Goal: Find specific page/section: Find specific page/section

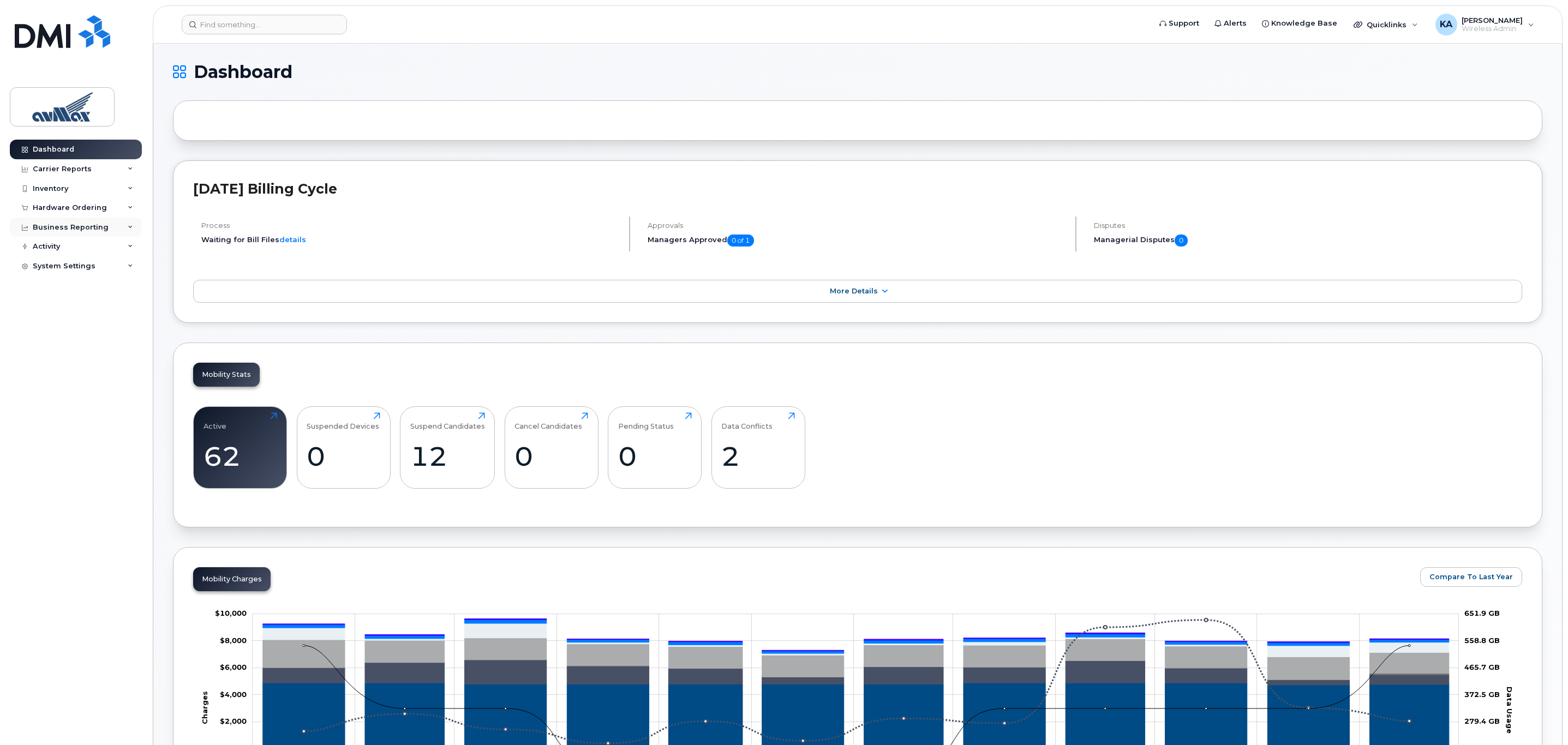
click at [131, 225] on icon at bounding box center [130, 227] width 5 height 5
click at [131, 166] on icon at bounding box center [130, 169] width 5 height 5
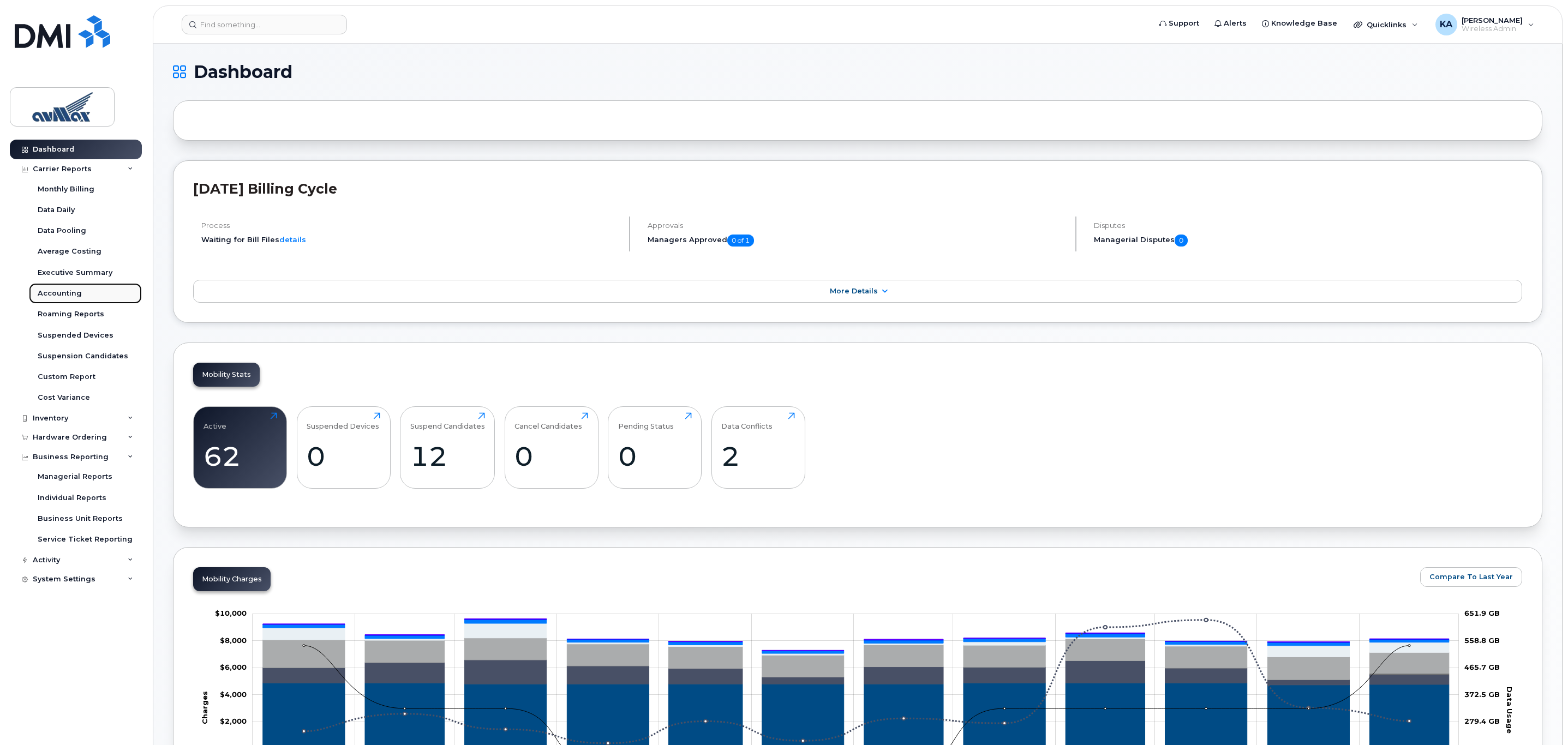
click at [62, 291] on div "Accounting" at bounding box center [60, 293] width 45 height 9
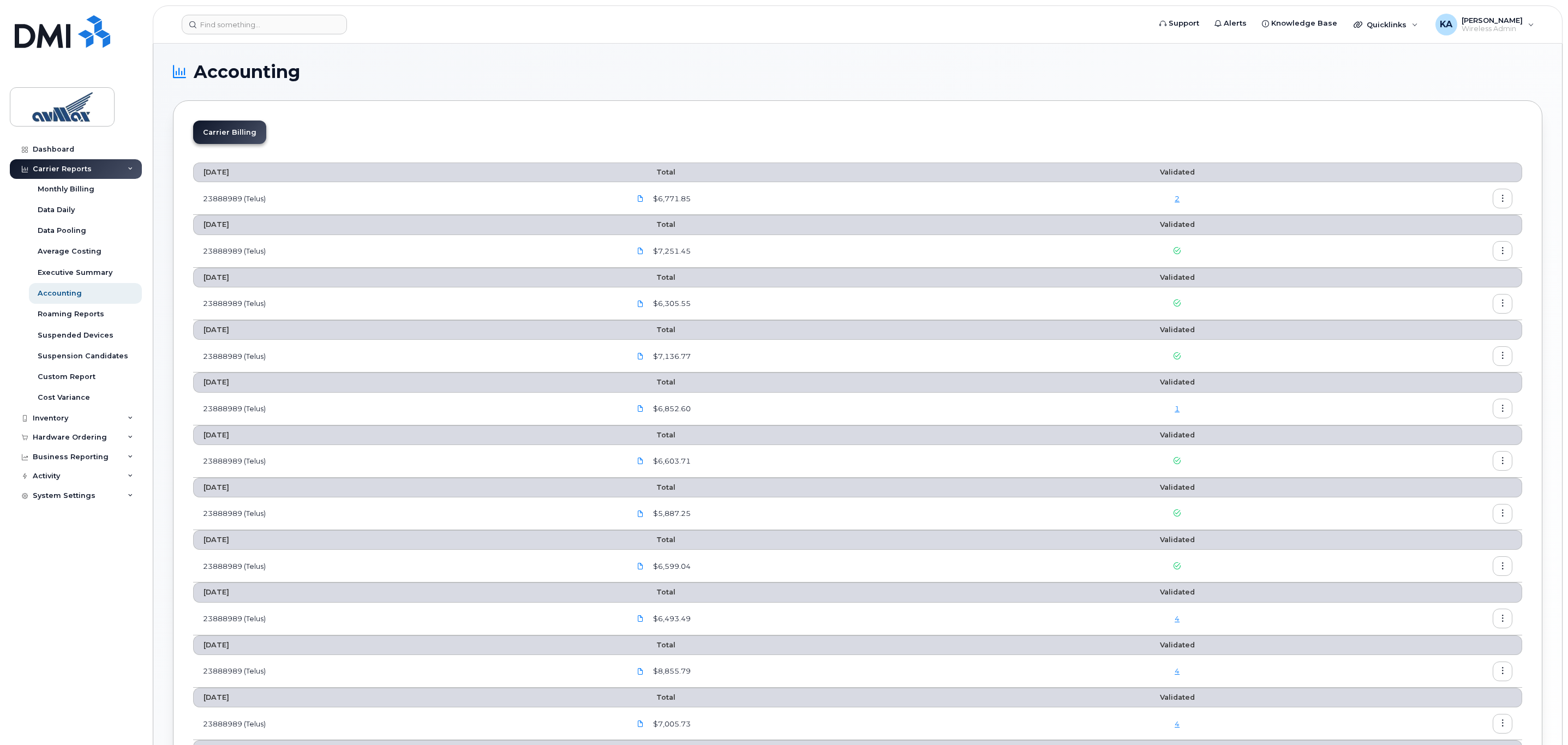
click at [1501, 200] on icon "button" at bounding box center [1503, 199] width 7 height 7
click at [1182, 198] on div "2" at bounding box center [1177, 198] width 263 height 10
click at [1180, 200] on link "2" at bounding box center [1177, 198] width 5 height 9
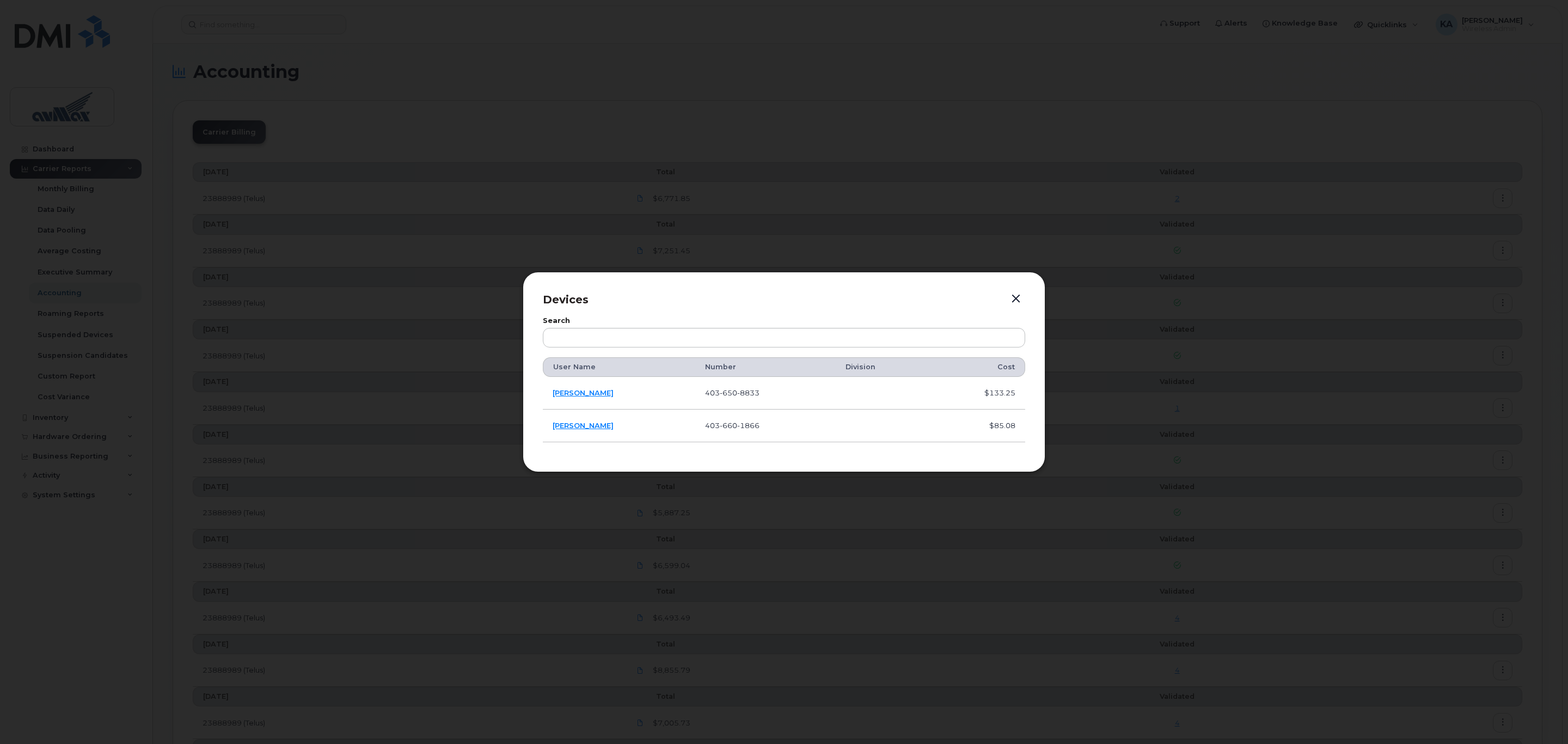
click at [1016, 295] on button "button" at bounding box center [1016, 299] width 16 height 15
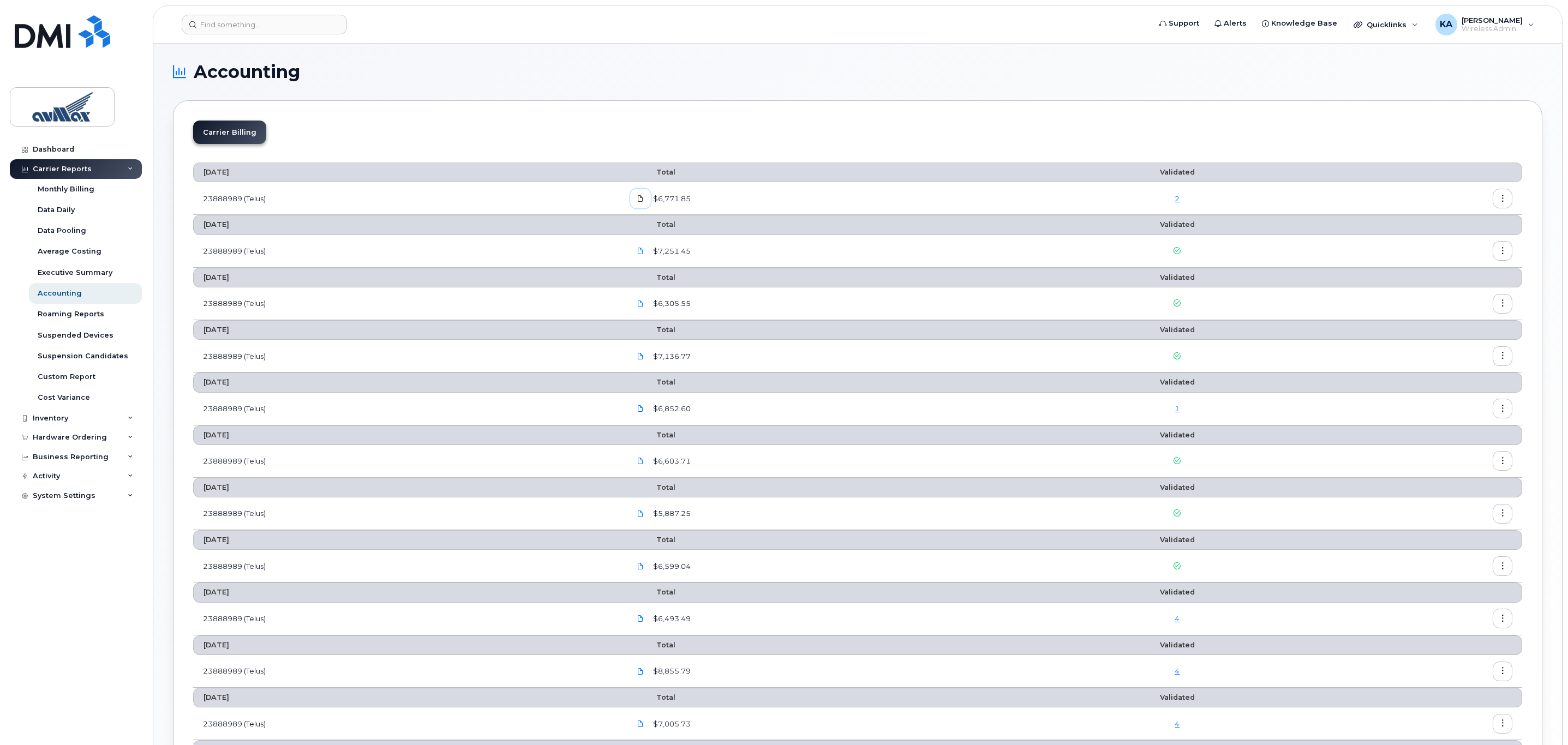
click at [644, 200] on icon at bounding box center [640, 198] width 7 height 7
click at [130, 458] on icon at bounding box center [130, 457] width 5 height 5
click at [88, 191] on div "Monthly Billing" at bounding box center [66, 189] width 57 height 9
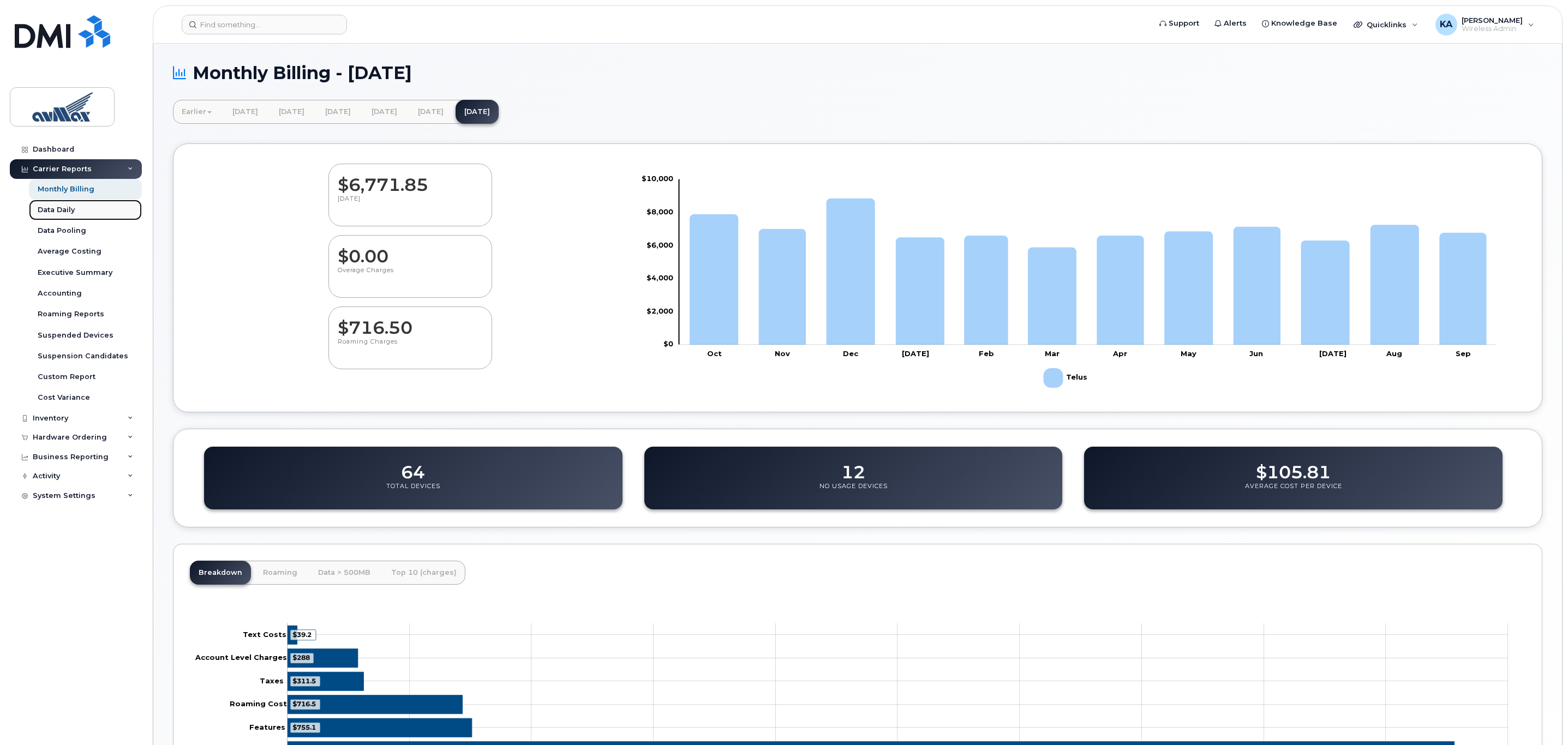
click at [69, 208] on div "Data Daily" at bounding box center [56, 209] width 37 height 9
